Goal: Task Accomplishment & Management: Use online tool/utility

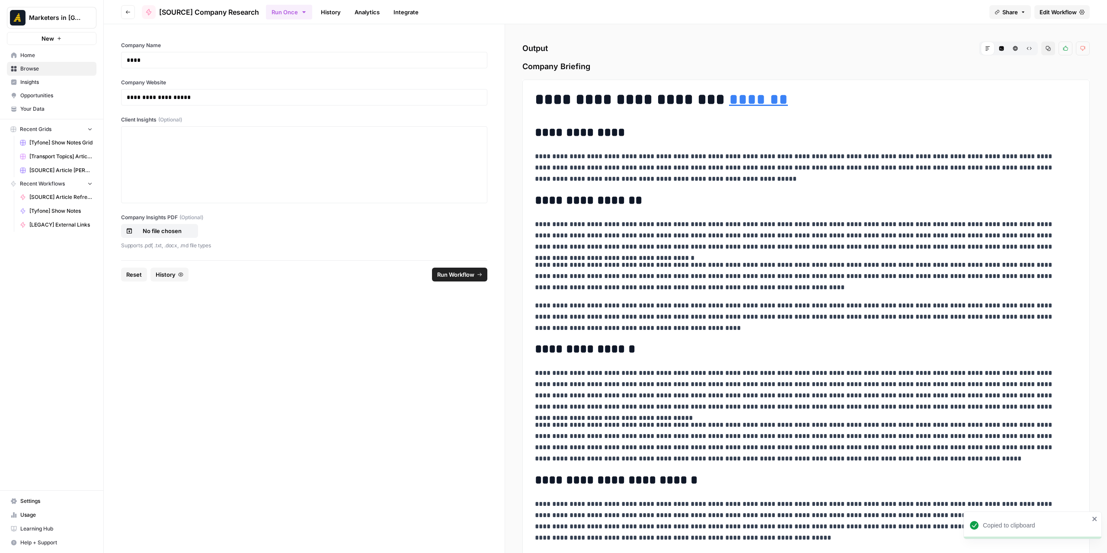
scroll to position [2499, 0]
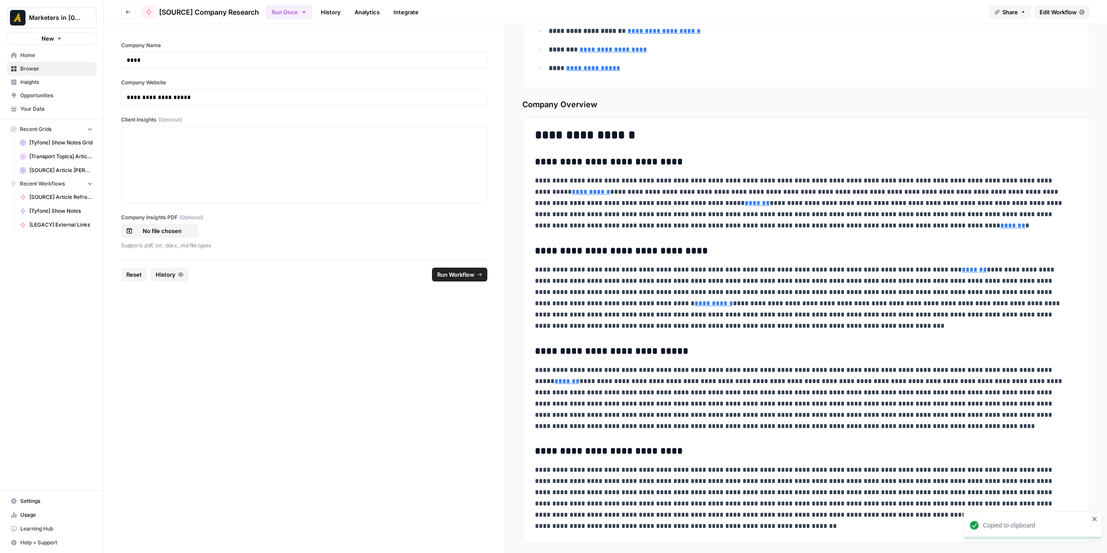
drag, startPoint x: 0, startPoint y: 0, endPoint x: 847, endPoint y: 50, distance: 848.7
click at [778, 52] on div "**********" at bounding box center [605, 276] width 1003 height 553
click at [1042, 13] on span "Edit Workflow" at bounding box center [1057, 12] width 37 height 9
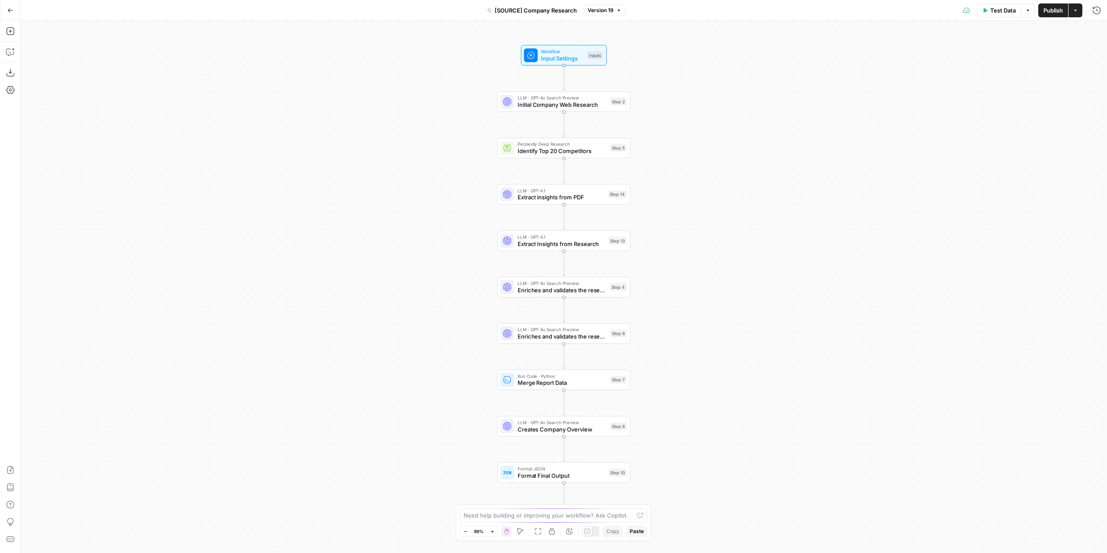
click at [578, 199] on span "Extract insights from PDF" at bounding box center [560, 197] width 87 height 9
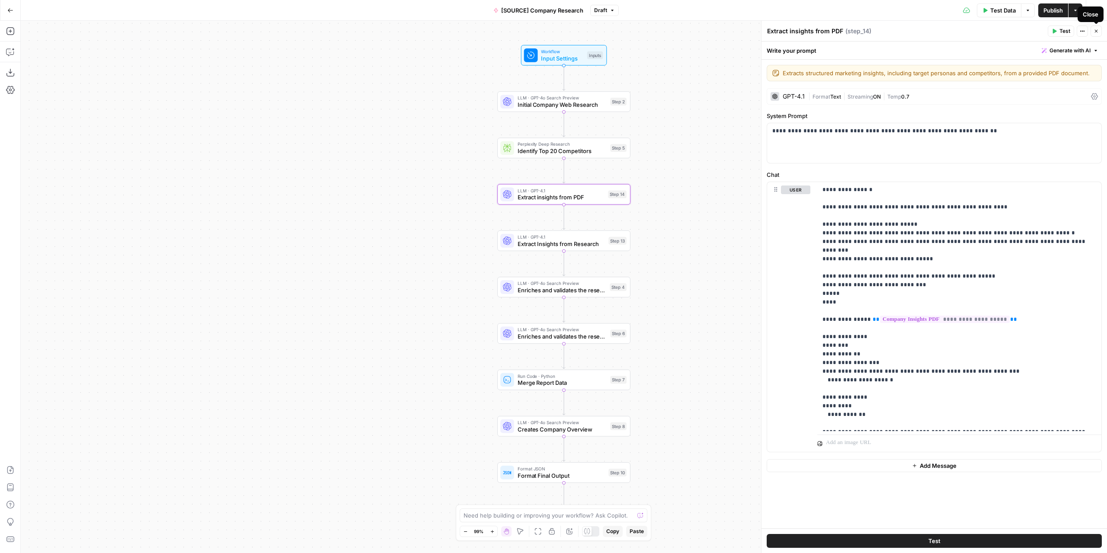
click at [1094, 29] on icon "button" at bounding box center [1095, 31] width 5 height 5
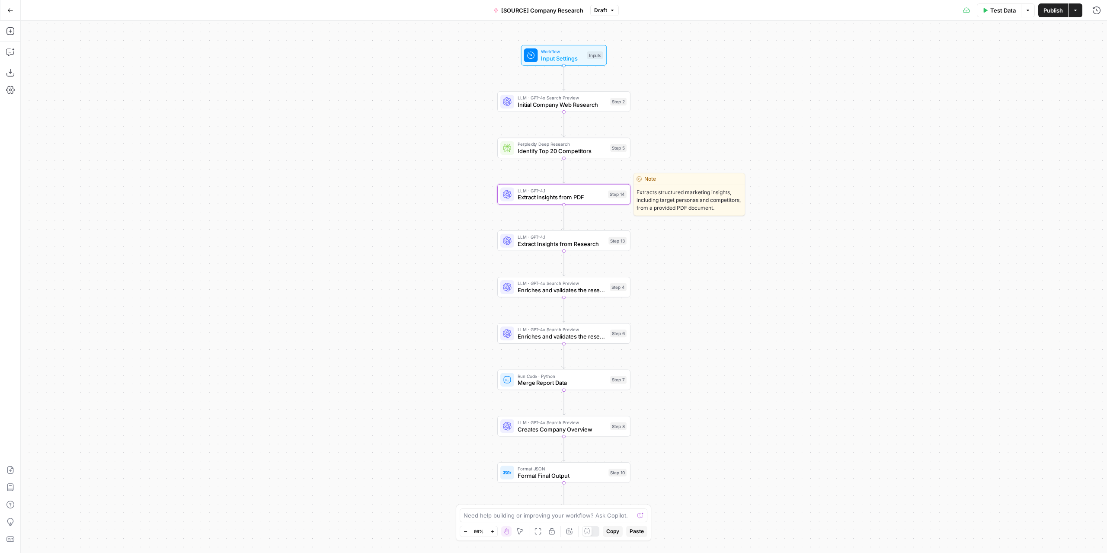
click at [568, 194] on span "Extract insights from PDF" at bounding box center [560, 197] width 87 height 9
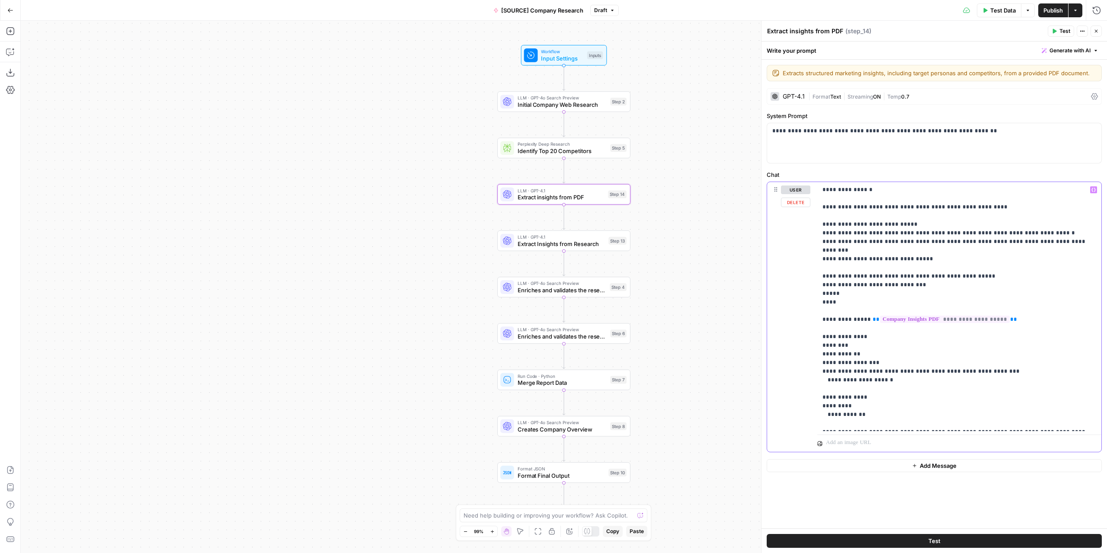
drag, startPoint x: 860, startPoint y: 345, endPoint x: 815, endPoint y: 346, distance: 45.0
click at [815, 346] on div "**********" at bounding box center [934, 317] width 334 height 270
click at [795, 343] on div "user Delete" at bounding box center [795, 316] width 29 height 263
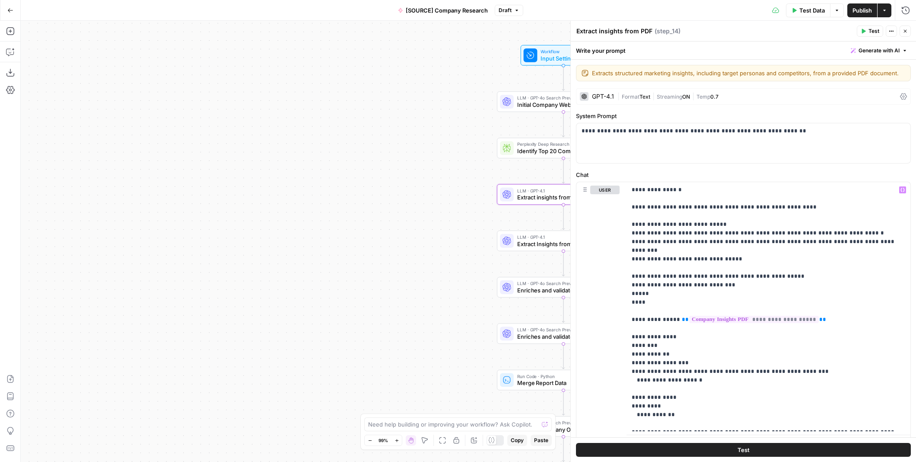
click at [339, 38] on div "Workflow Input Settings Inputs LLM · GPT-4o Search Preview Initial Company Web …" at bounding box center [469, 241] width 896 height 441
click at [12, 10] on icon "button" at bounding box center [10, 10] width 6 height 6
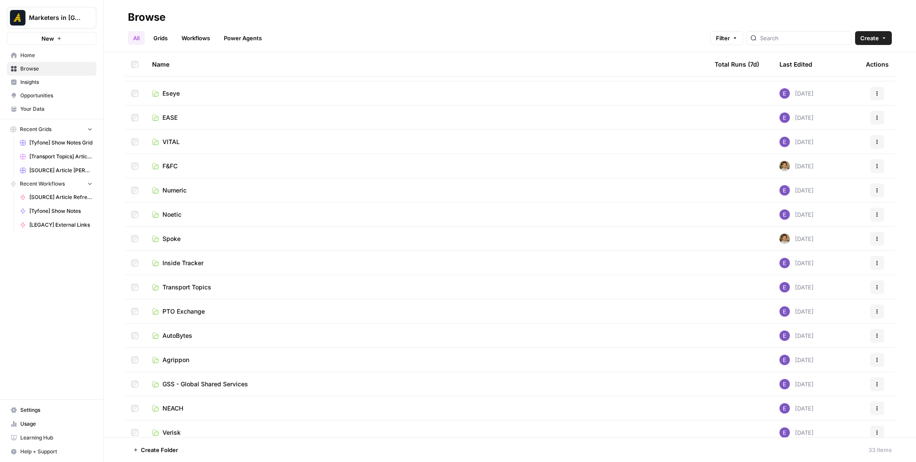
scroll to position [43, 0]
click at [172, 120] on span "EASE" at bounding box center [170, 118] width 15 height 9
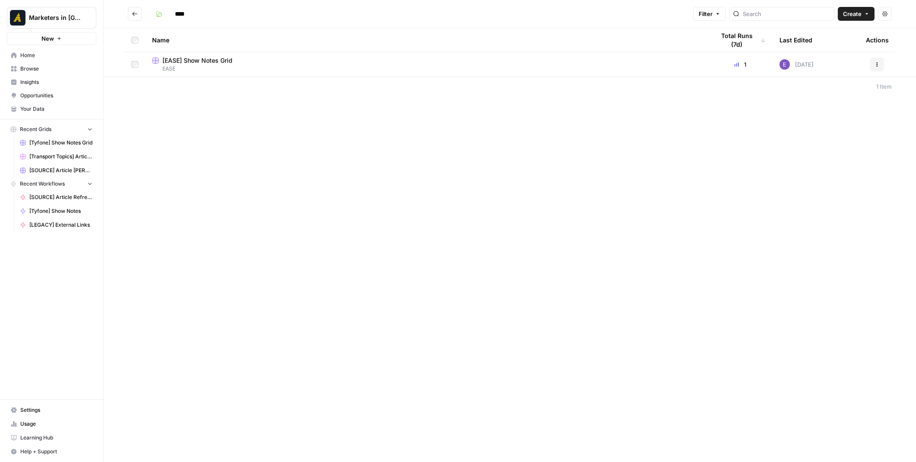
click at [243, 68] on span "EASE" at bounding box center [426, 69] width 549 height 8
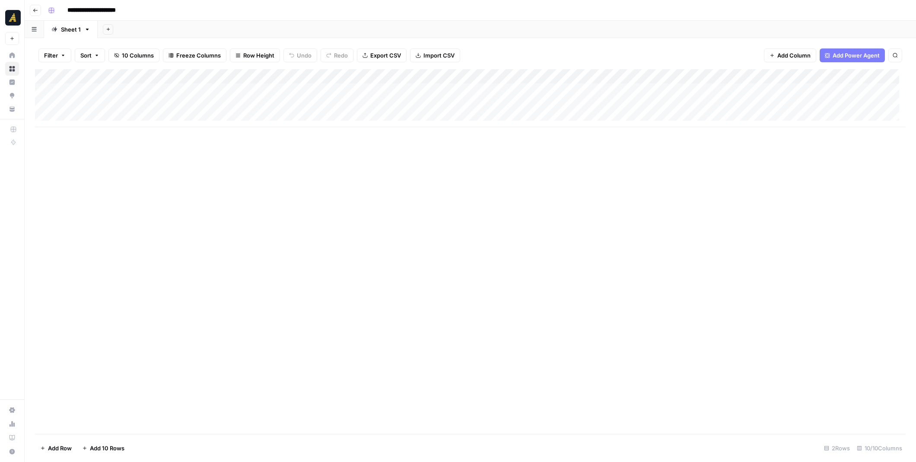
click at [108, 105] on div "Add Column" at bounding box center [470, 98] width 871 height 58
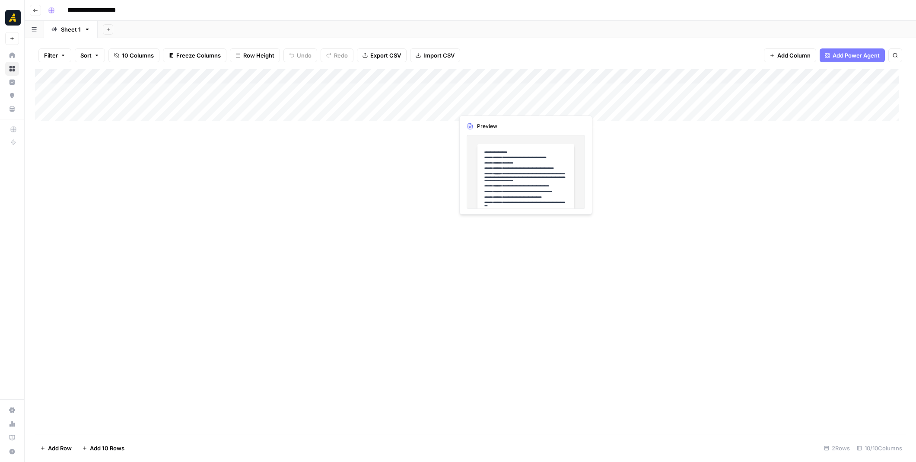
click at [486, 105] on div "Add Column" at bounding box center [470, 98] width 871 height 58
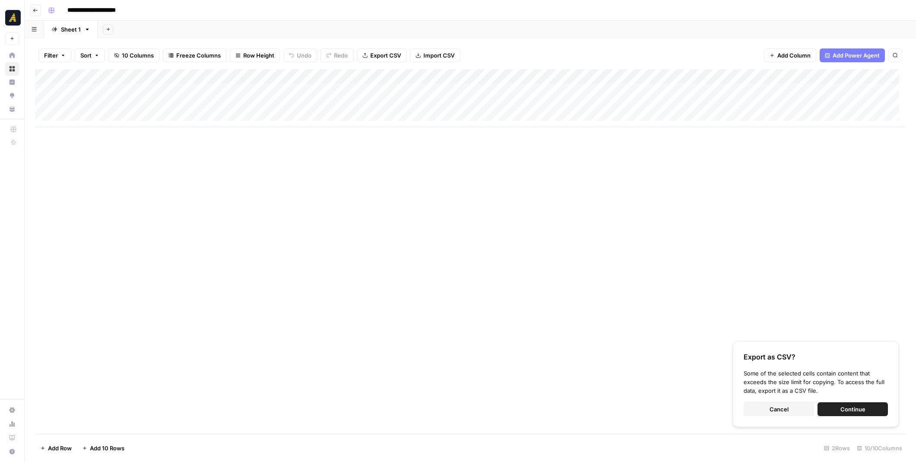
click at [115, 116] on div "Add Column" at bounding box center [470, 98] width 871 height 58
click at [99, 117] on div "Add Column" at bounding box center [470, 98] width 871 height 58
click at [792, 408] on button "Cancel" at bounding box center [779, 409] width 70 height 14
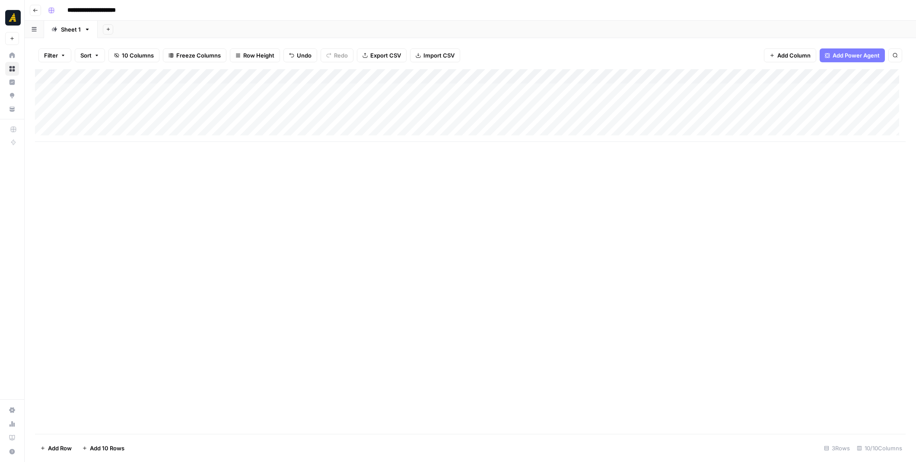
click at [102, 120] on div "Add Column" at bounding box center [470, 105] width 871 height 73
click at [109, 105] on div "Add Column" at bounding box center [470, 105] width 871 height 73
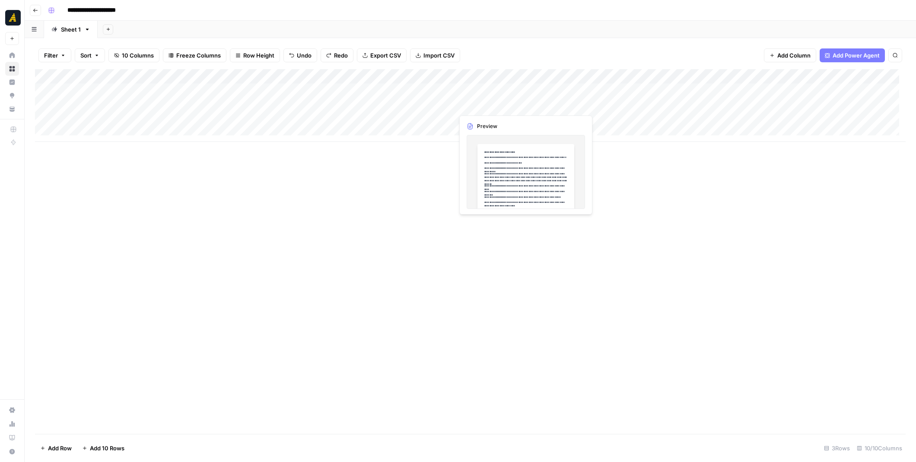
click at [404, 102] on div "Add Column" at bounding box center [470, 105] width 871 height 73
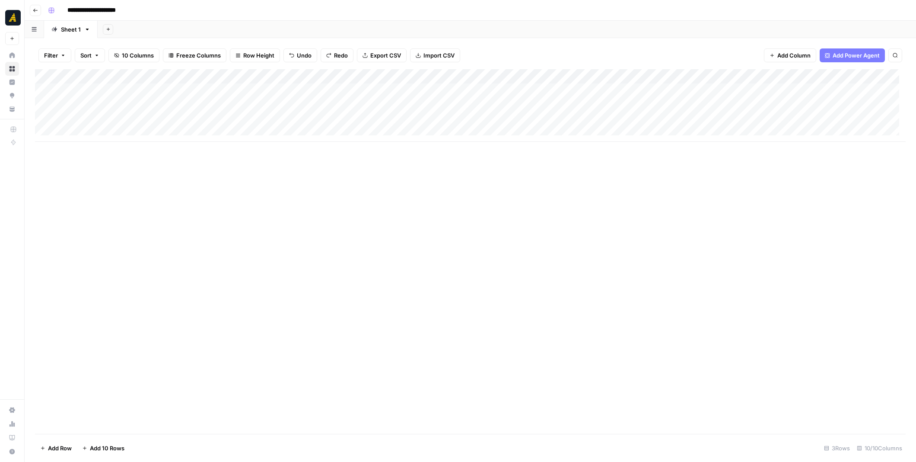
click at [112, 115] on div "Add Column" at bounding box center [470, 105] width 871 height 73
click at [316, 230] on div "Add Column" at bounding box center [470, 251] width 871 height 364
click at [487, 118] on div "Add Column" at bounding box center [470, 105] width 871 height 73
click at [567, 42] on p at bounding box center [687, 43] width 277 height 11
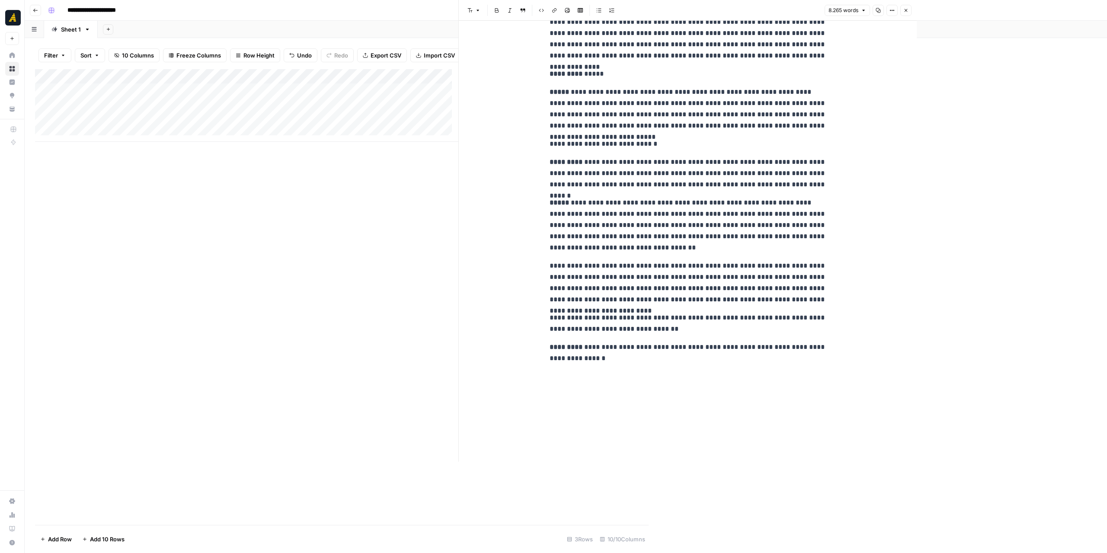
scroll to position [7351, 0]
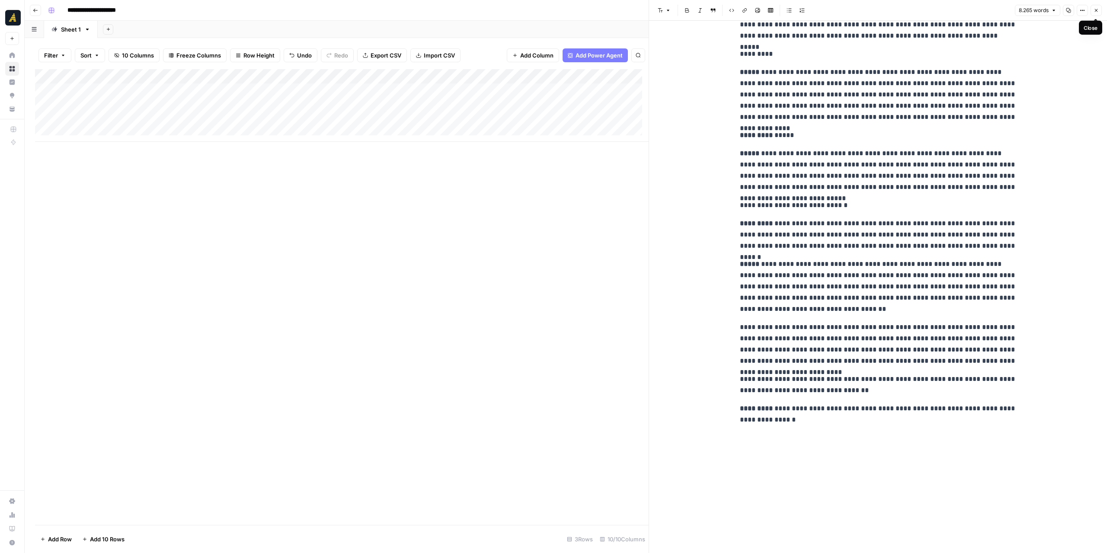
click at [916, 12] on icon "button" at bounding box center [1095, 10] width 5 height 5
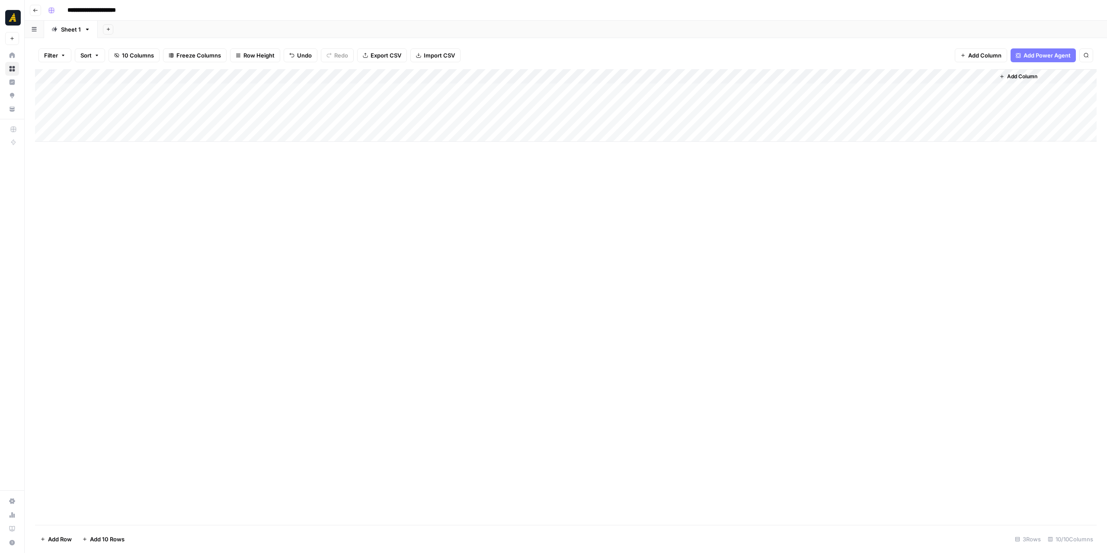
click at [569, 125] on div "Add Column" at bounding box center [565, 105] width 1061 height 73
click at [804, 45] on p at bounding box center [878, 43] width 277 height 11
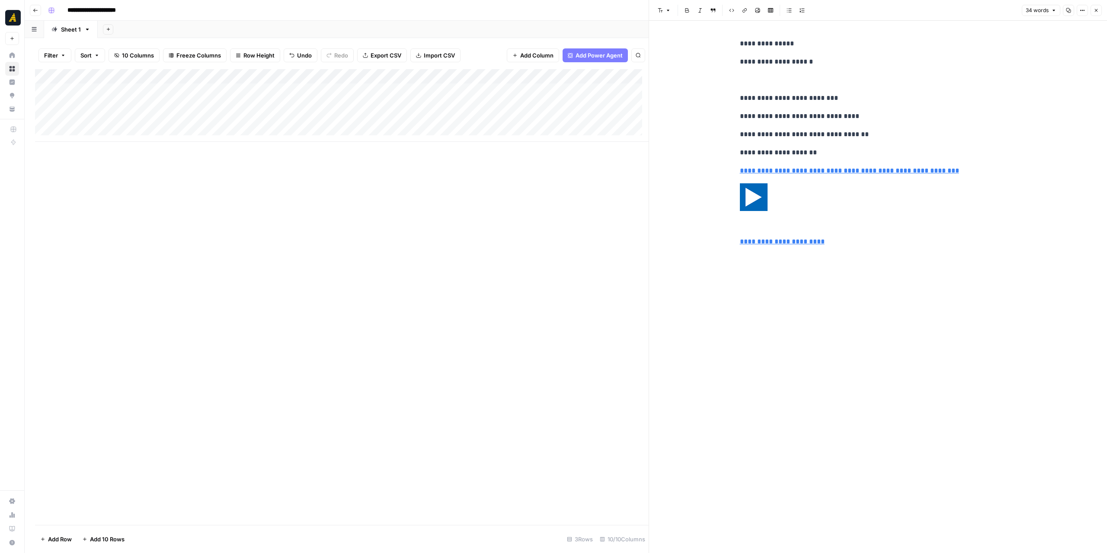
drag, startPoint x: 862, startPoint y: 290, endPoint x: 730, endPoint y: 171, distance: 177.8
click at [730, 171] on div "**********" at bounding box center [878, 287] width 458 height 532
drag, startPoint x: 842, startPoint y: 326, endPoint x: 723, endPoint y: 178, distance: 189.4
click at [723, 178] on div "**********" at bounding box center [878, 287] width 458 height 532
drag, startPoint x: 737, startPoint y: 169, endPoint x: 861, endPoint y: 247, distance: 146.4
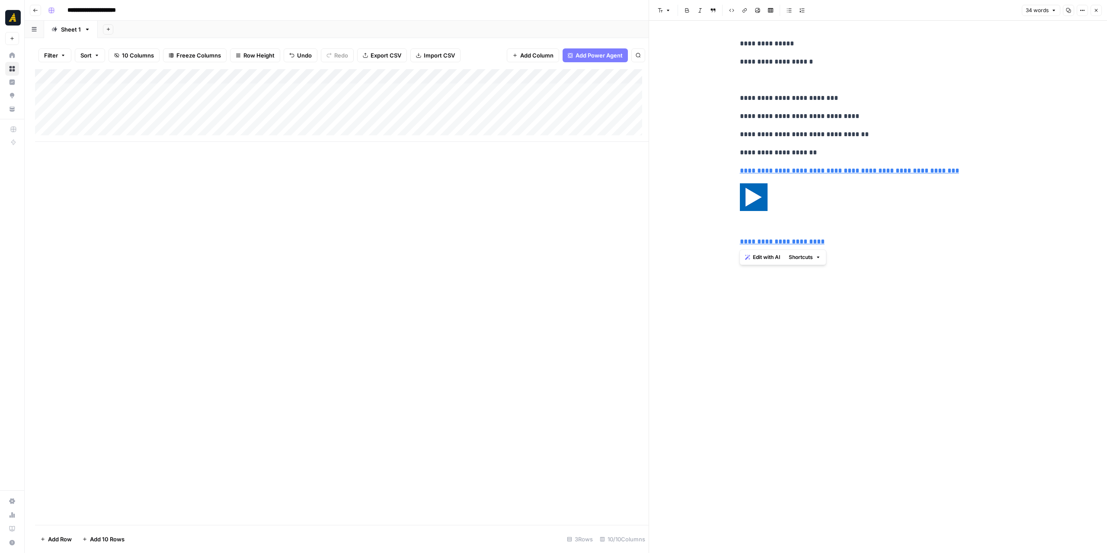
click at [860, 247] on div "**********" at bounding box center [877, 143] width 287 height 216
click at [430, 119] on div "Add Column" at bounding box center [341, 105] width 613 height 73
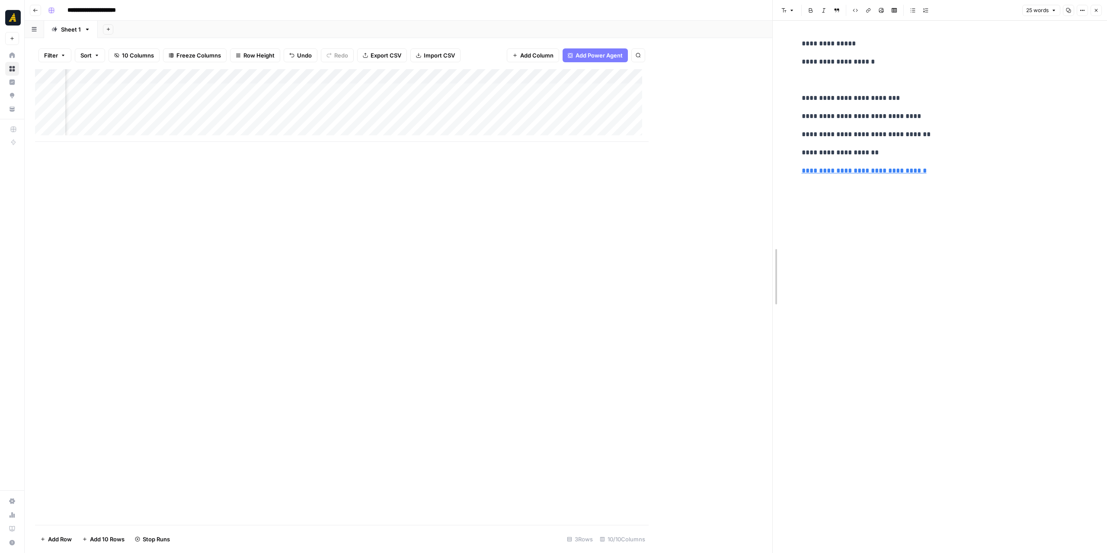
drag, startPoint x: 648, startPoint y: 204, endPoint x: 771, endPoint y: 208, distance: 123.7
click at [771, 208] on div at bounding box center [772, 276] width 9 height 553
